Goal: Unclear

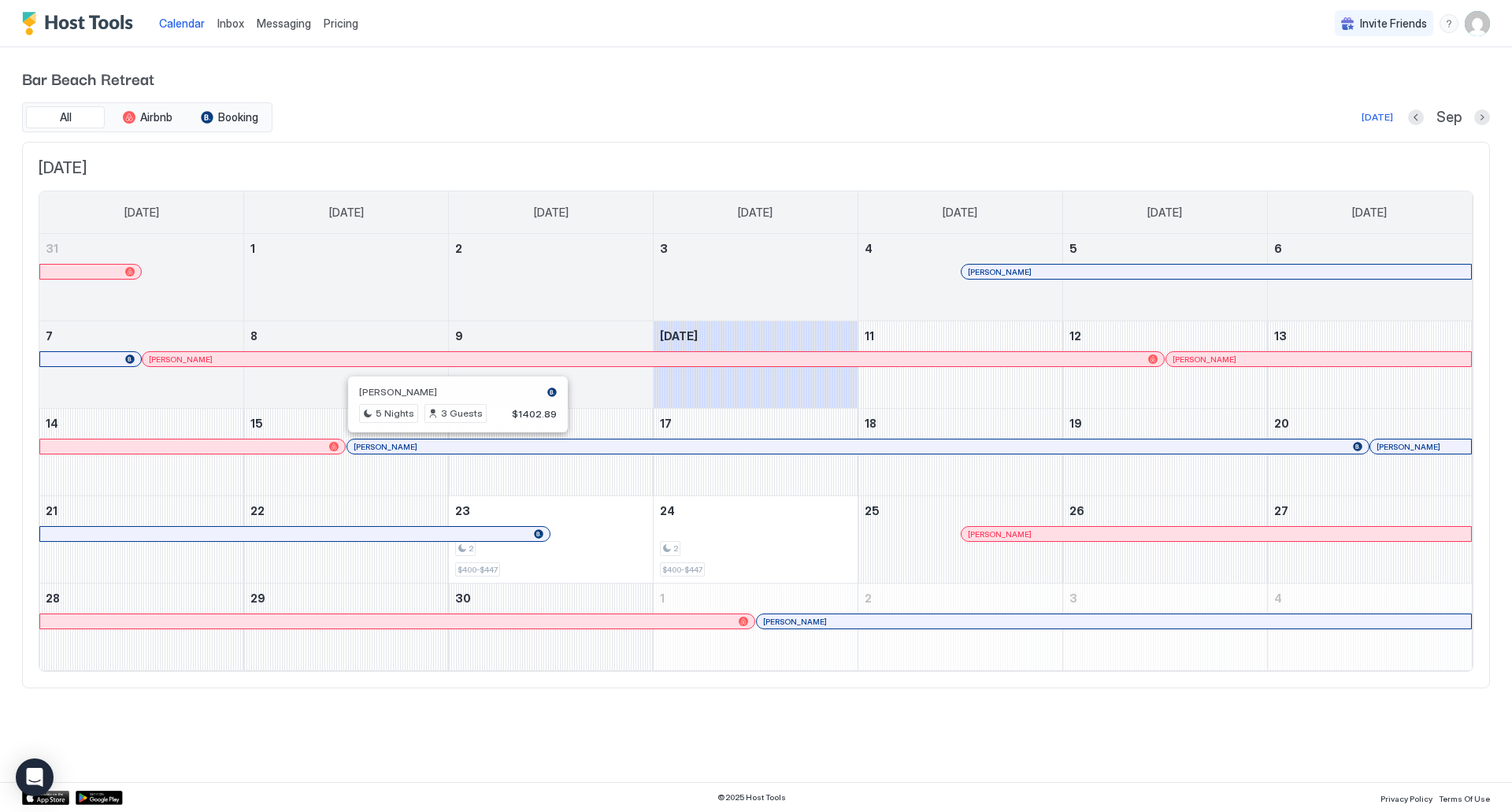
click at [452, 448] on div at bounding box center [451, 446] width 13 height 13
click at [649, 450] on div at bounding box center [649, 446] width 13 height 13
click at [253, 442] on div at bounding box center [192, 447] width 292 height 10
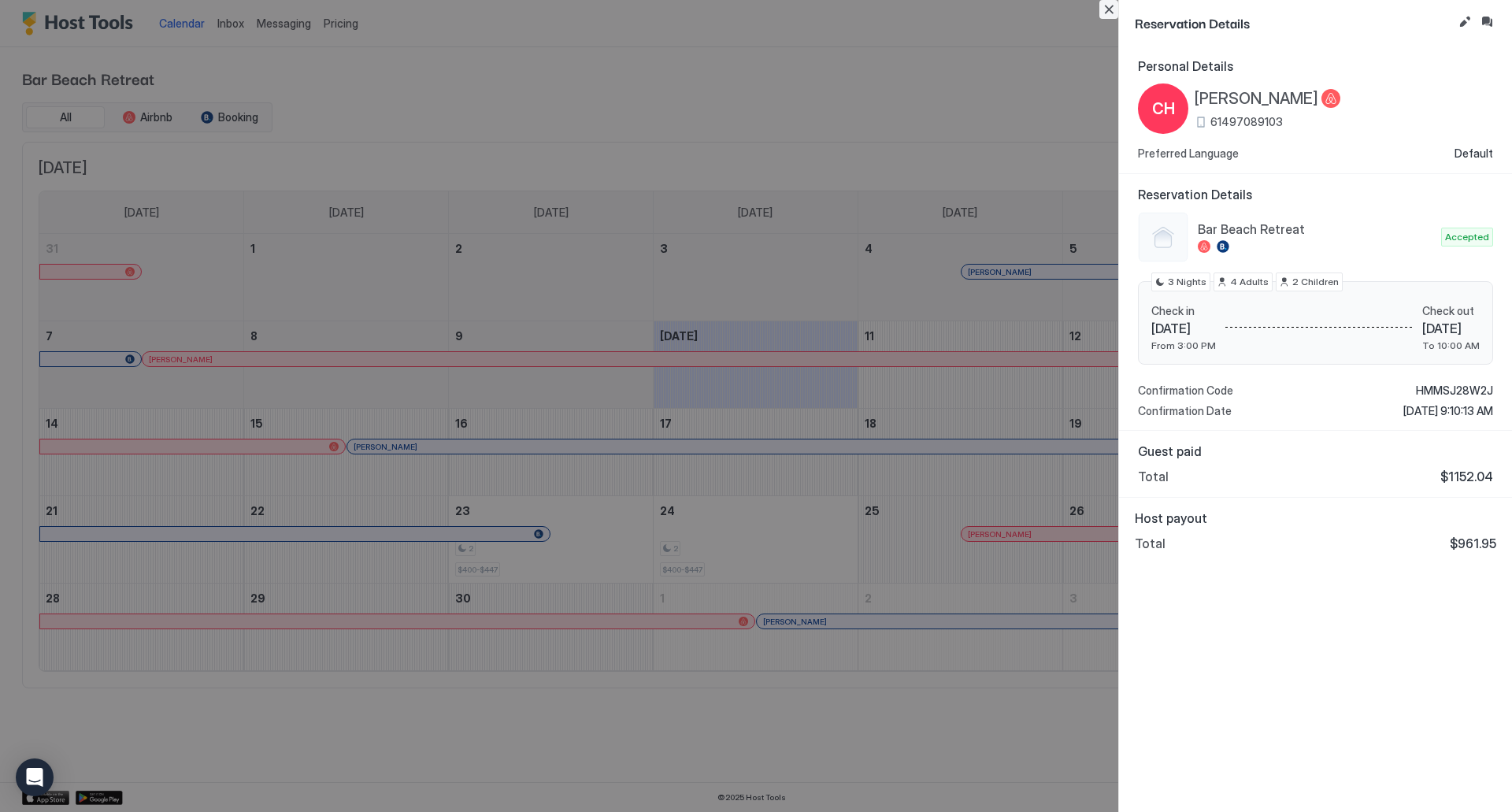
click at [1115, 8] on button "Close" at bounding box center [1108, 9] width 19 height 19
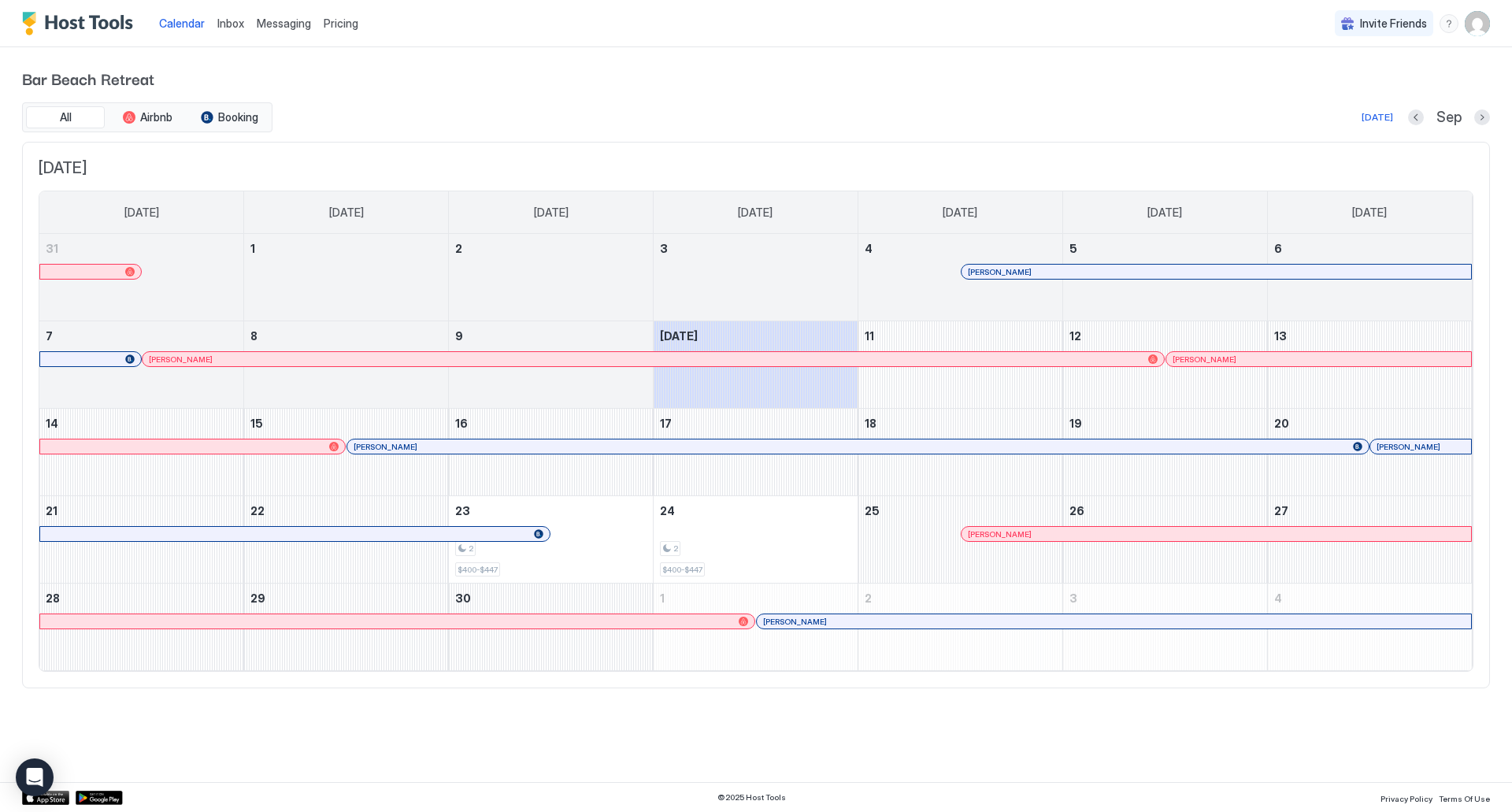
click at [1388, 449] on div at bounding box center [1387, 446] width 13 height 13
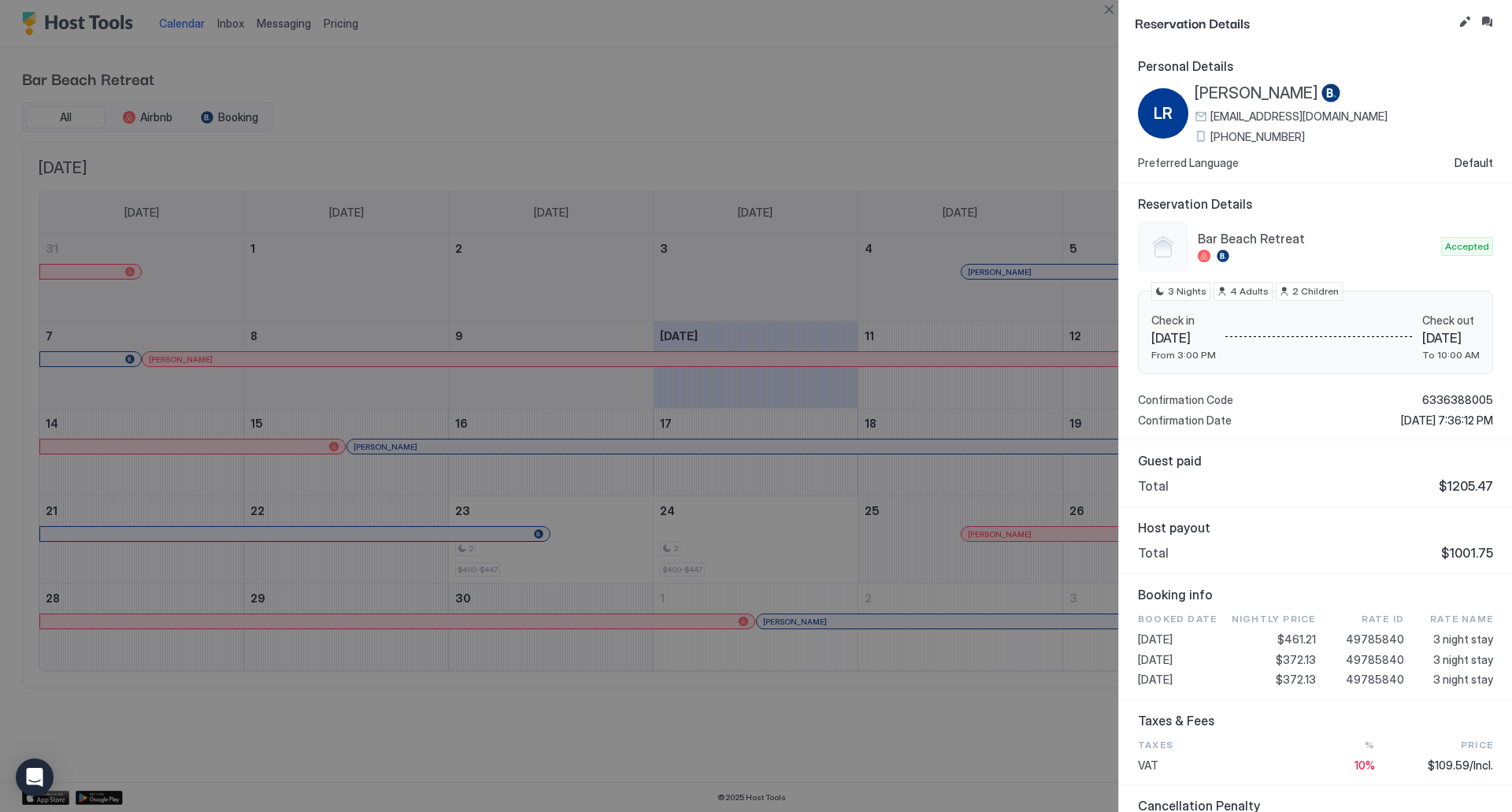
click at [860, 729] on div at bounding box center [756, 406] width 1512 height 812
click at [1108, 12] on button "Close" at bounding box center [1108, 9] width 19 height 19
